Goal: Information Seeking & Learning: Learn about a topic

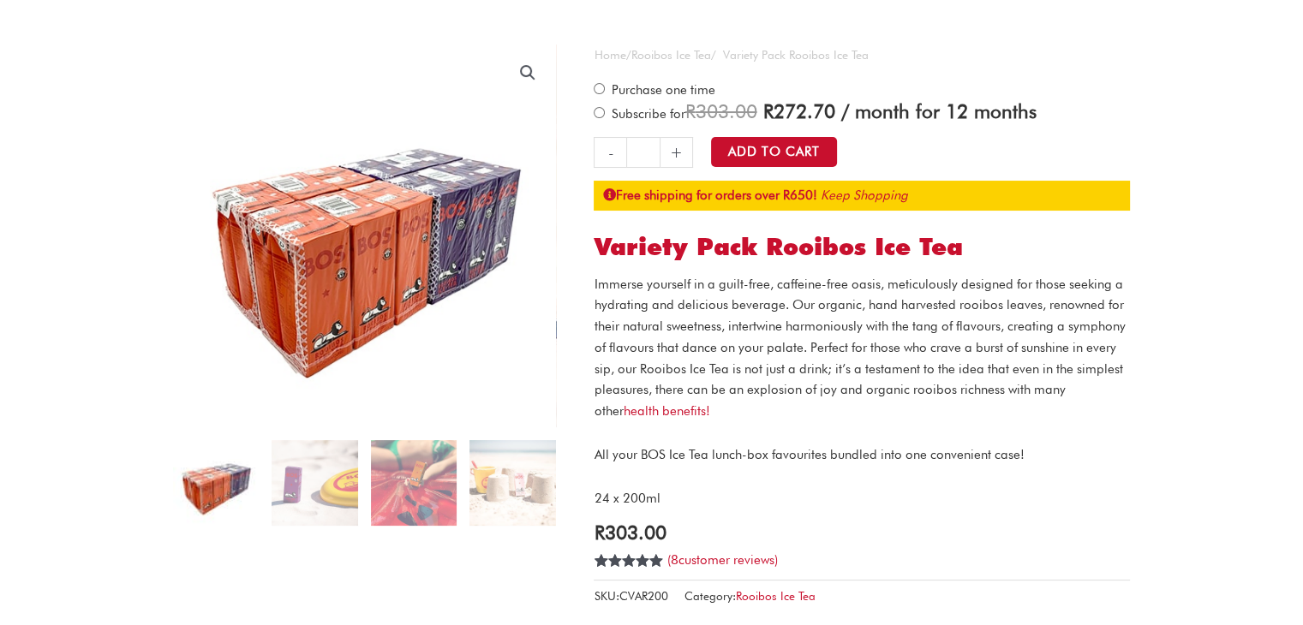
scroll to position [86, 0]
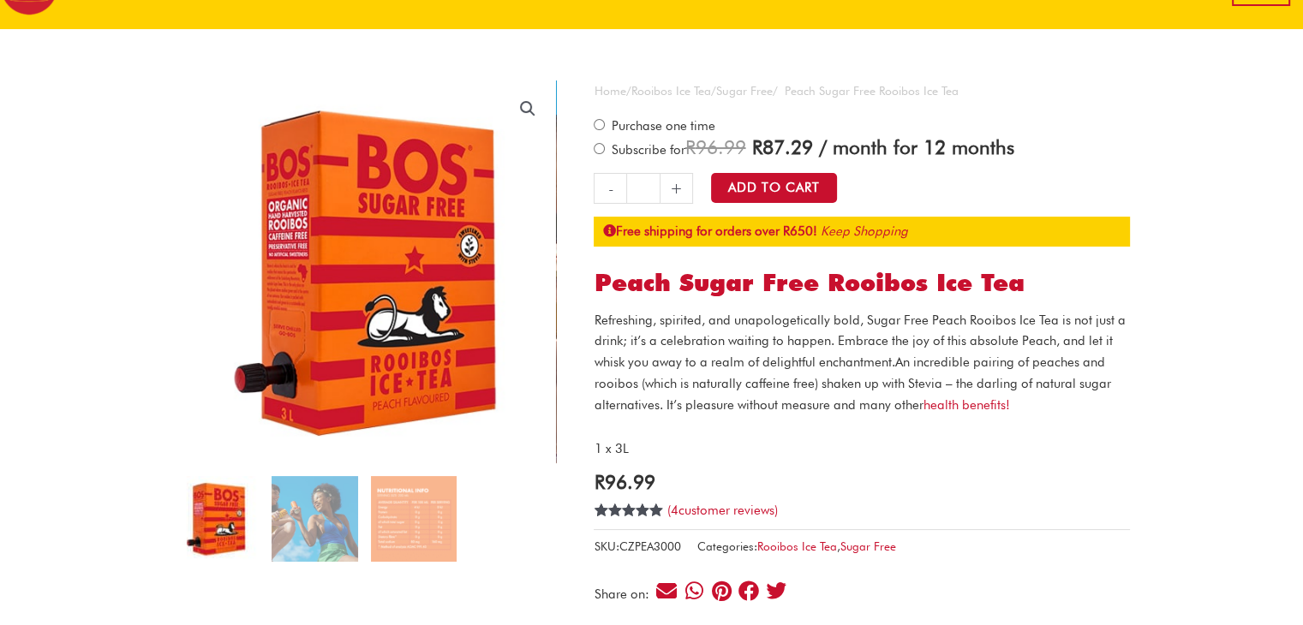
scroll to position [171, 0]
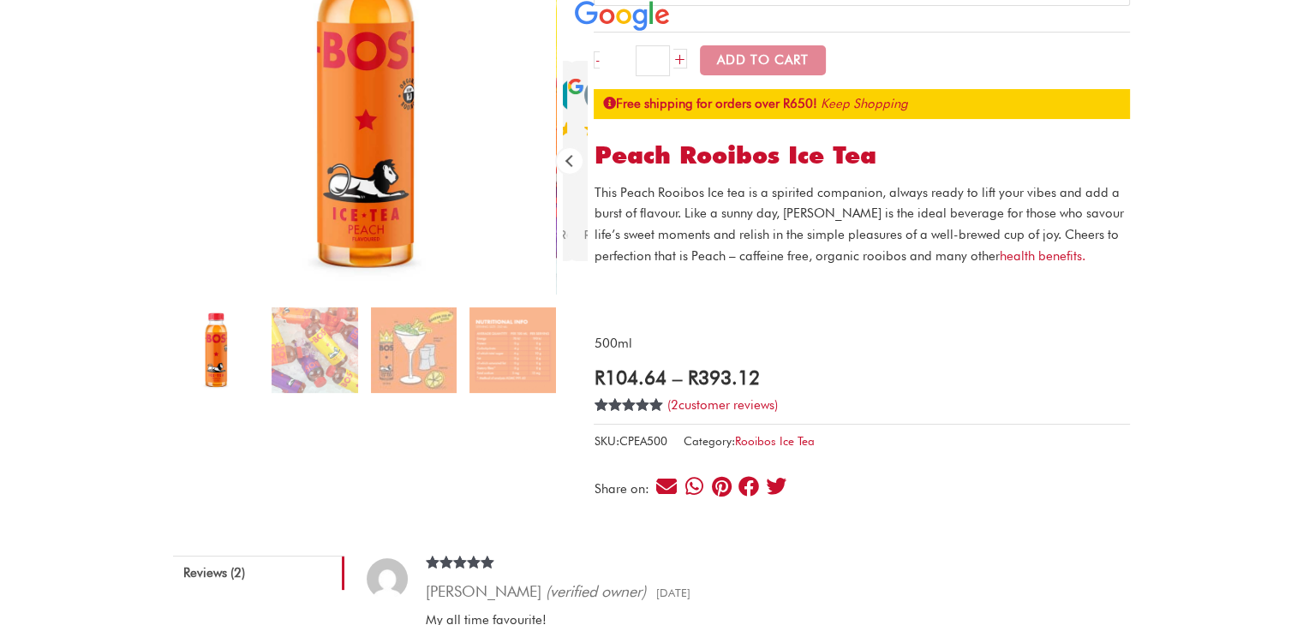
scroll to position [257, 0]
